Goal: Information Seeking & Learning: Learn about a topic

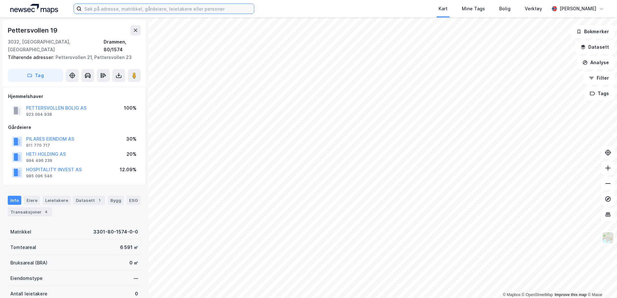
click at [125, 12] on input at bounding box center [168, 9] width 172 height 10
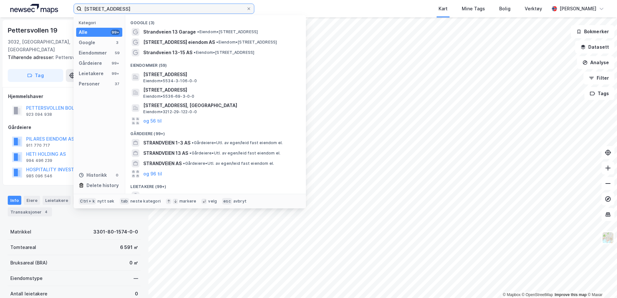
type input "[STREET_ADDRESS]"
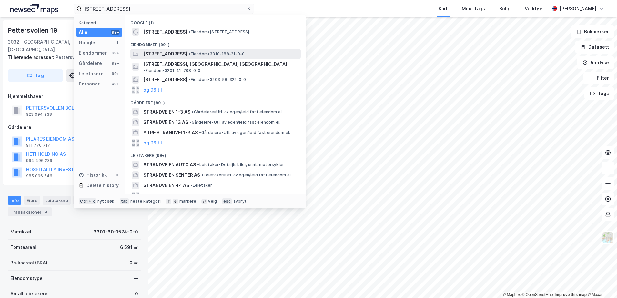
click at [160, 54] on span "[STREET_ADDRESS]" at bounding box center [165, 54] width 44 height 8
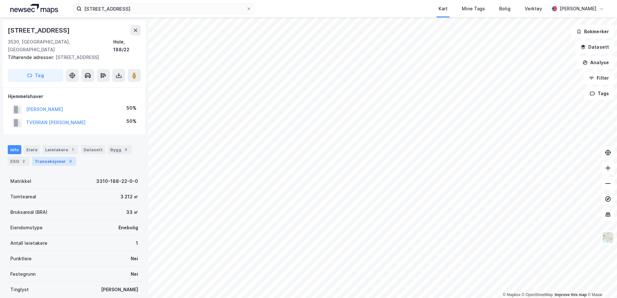
click at [47, 157] on div "Transaksjoner 3" at bounding box center [54, 161] width 44 height 9
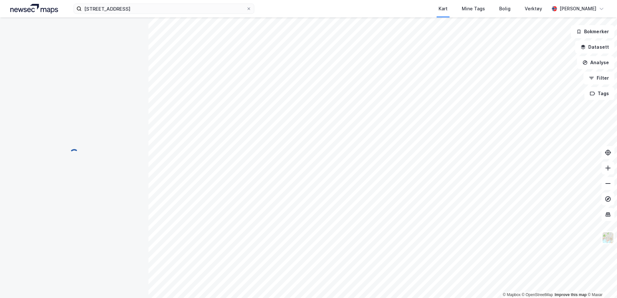
scroll to position [1, 0]
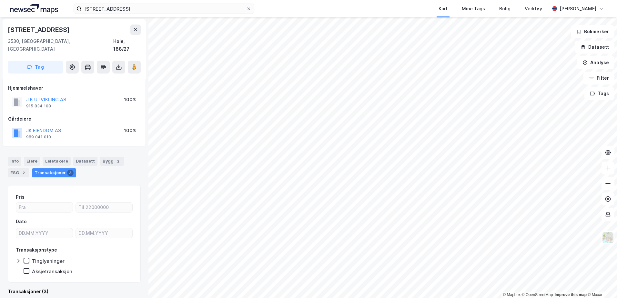
scroll to position [1, 0]
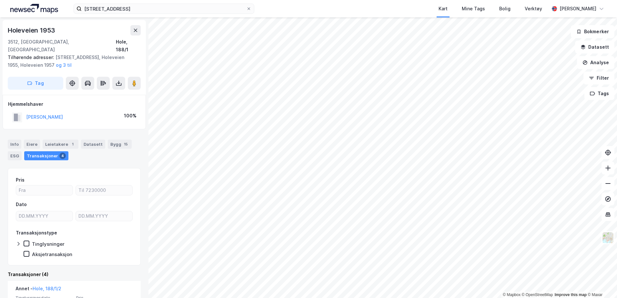
click at [252, 298] on html "[STREET_ADDRESS], røyse Kart Mine Tags Bolig Verktøy [PERSON_NAME] © Mapbox © O…" at bounding box center [308, 149] width 617 height 298
click at [224, 298] on html "[STREET_ADDRESS], røyse Kart Mine Tags Bolig Verktøy [PERSON_NAME] © Mapbox © O…" at bounding box center [308, 149] width 617 height 298
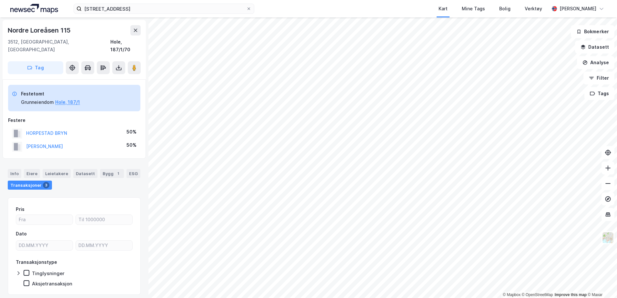
scroll to position [1, 0]
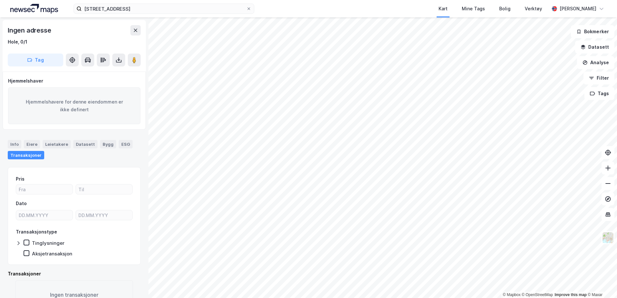
scroll to position [1, 0]
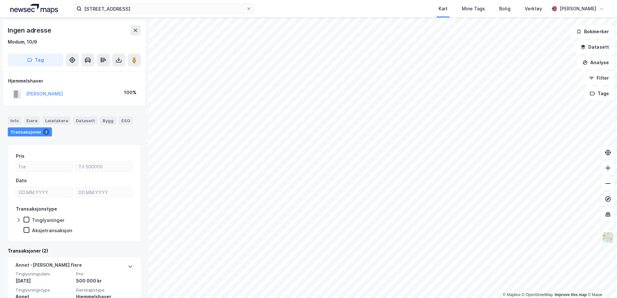
click at [238, 298] on html "strandveien 13, røyse Kart Mine Tags Bolig Verktøy [PERSON_NAME] © Mapbox © Ope…" at bounding box center [308, 149] width 617 height 298
click at [222, 0] on html "strandveien 13, røyse Kart Mine Tags Bolig Verktøy [PERSON_NAME] © Mapbox © Ope…" at bounding box center [308, 149] width 617 height 298
click at [140, 9] on input "[STREET_ADDRESS]" at bounding box center [164, 9] width 165 height 10
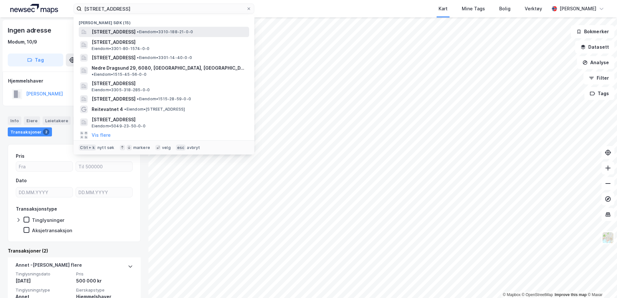
click at [127, 31] on span "[STREET_ADDRESS]" at bounding box center [114, 32] width 44 height 8
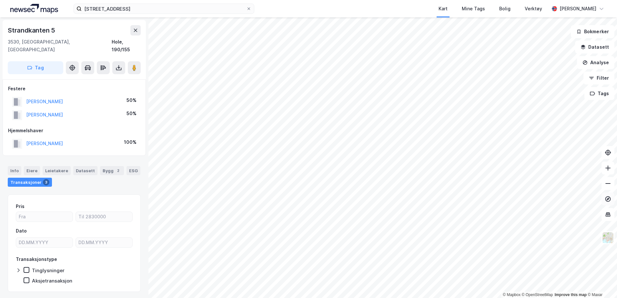
scroll to position [1, 0]
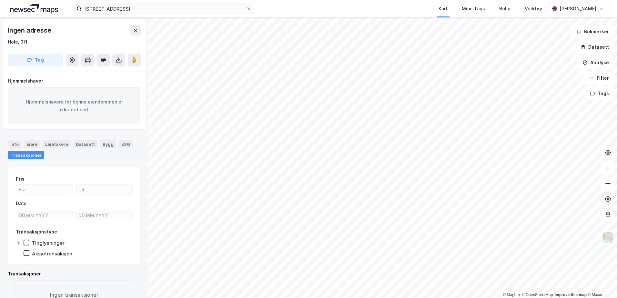
scroll to position [1, 0]
click at [270, 298] on html "[STREET_ADDRESS], røyse Kart Mine Tags Bolig Verktøy [PERSON_NAME] © Mapbox © O…" at bounding box center [308, 149] width 617 height 298
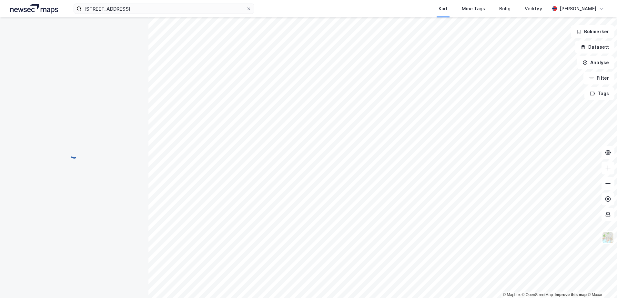
scroll to position [1, 0]
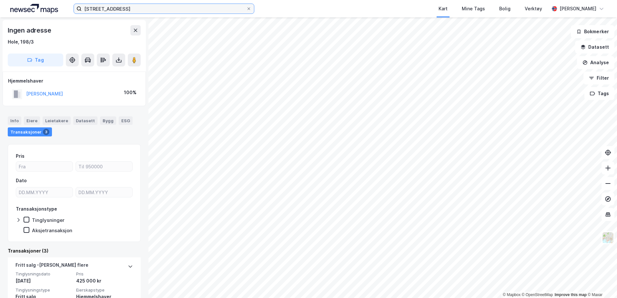
click at [141, 6] on input "[STREET_ADDRESS]" at bounding box center [164, 9] width 165 height 10
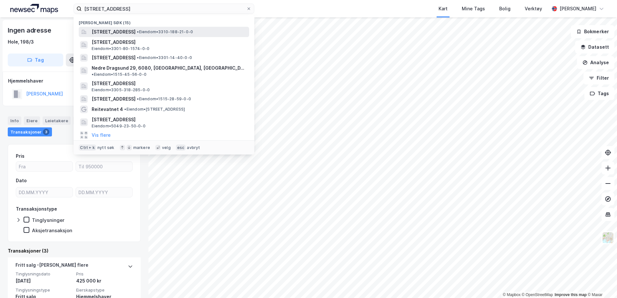
click at [132, 36] on div "[STREET_ADDRESS] • Eiendom • 3310-188-21-0-0" at bounding box center [164, 32] width 170 height 10
